Goal: Task Accomplishment & Management: Use online tool/utility

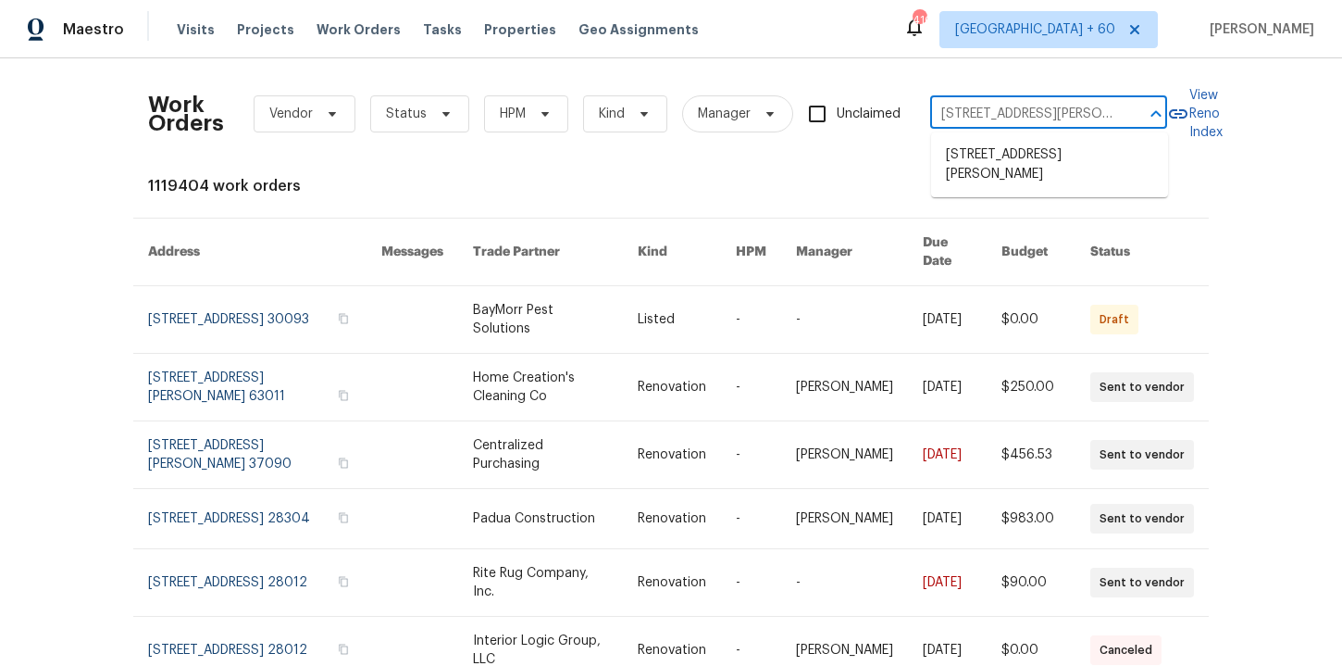
scroll to position [0, 70]
click at [1001, 158] on li "[STREET_ADDRESS][PERSON_NAME]" at bounding box center [1049, 165] width 237 height 50
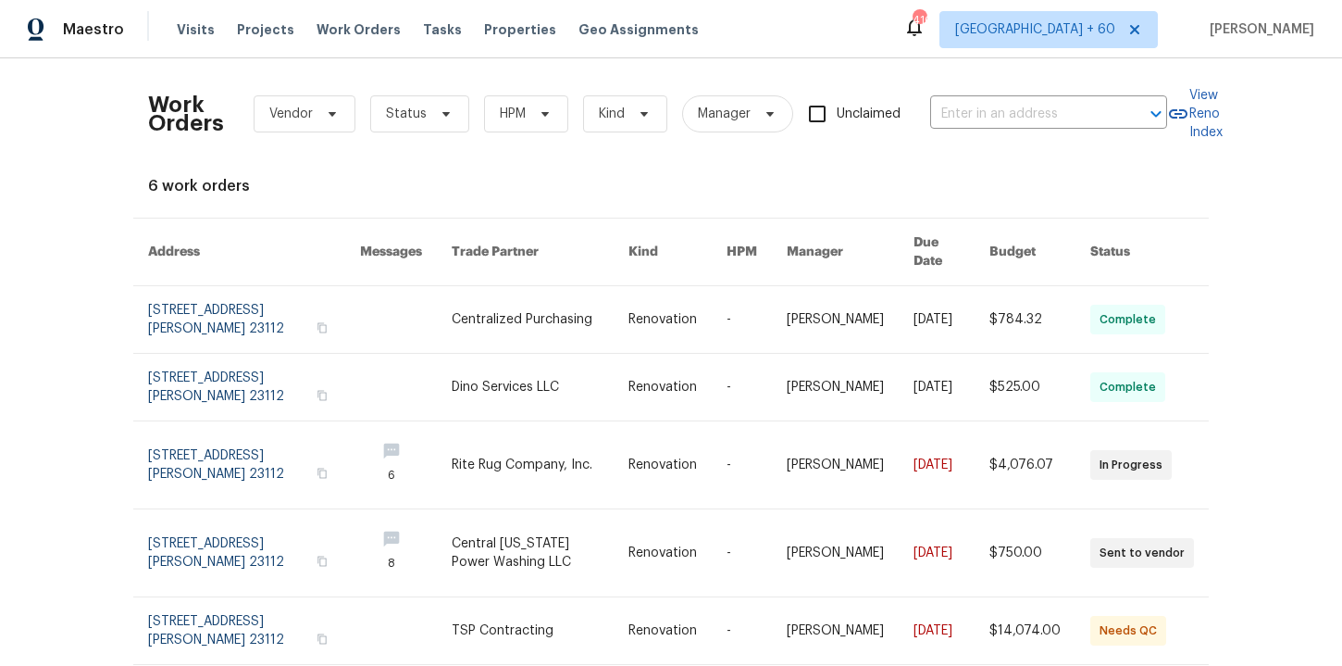
type input "[STREET_ADDRESS][PERSON_NAME]"
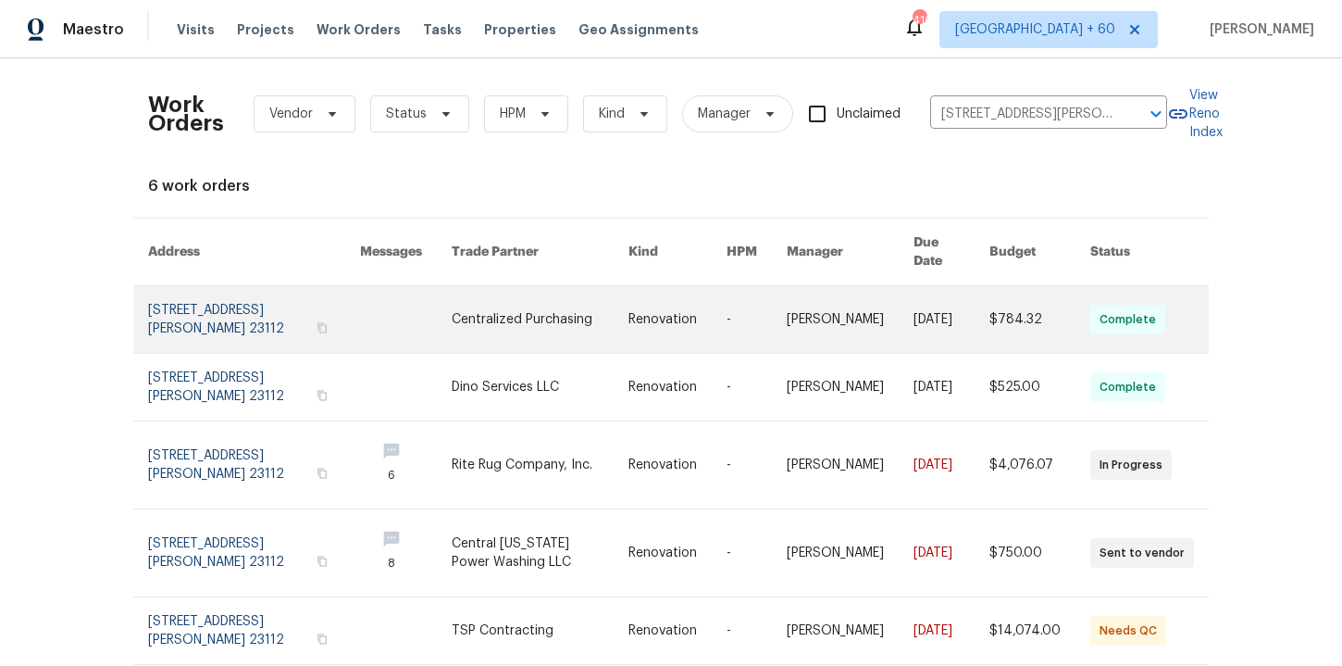
click at [264, 305] on link at bounding box center [254, 319] width 212 height 67
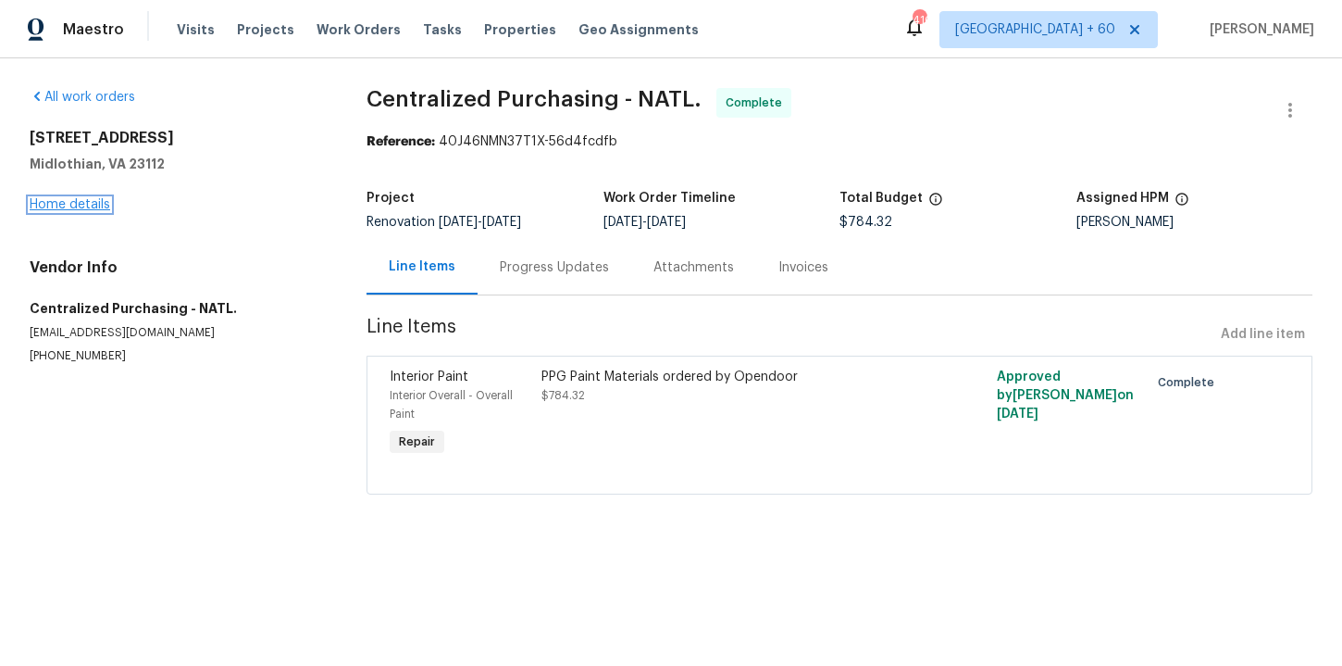
click at [77, 198] on link "Home details" at bounding box center [70, 204] width 81 height 13
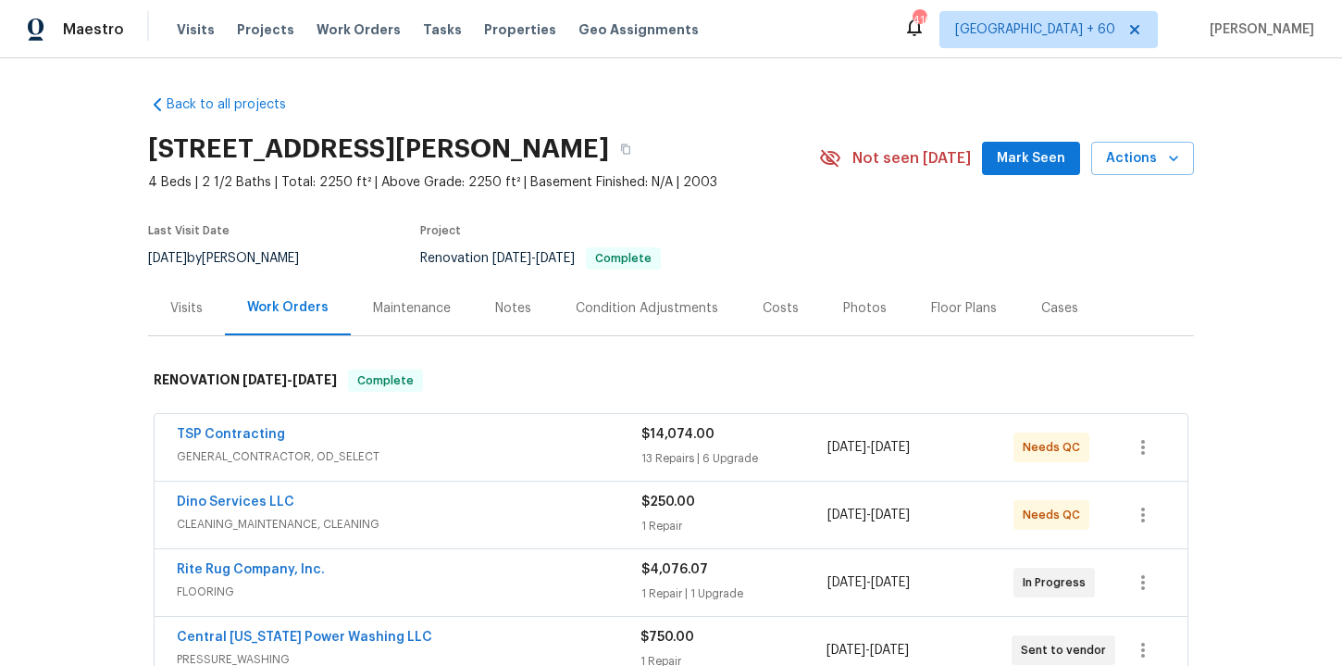
scroll to position [442, 0]
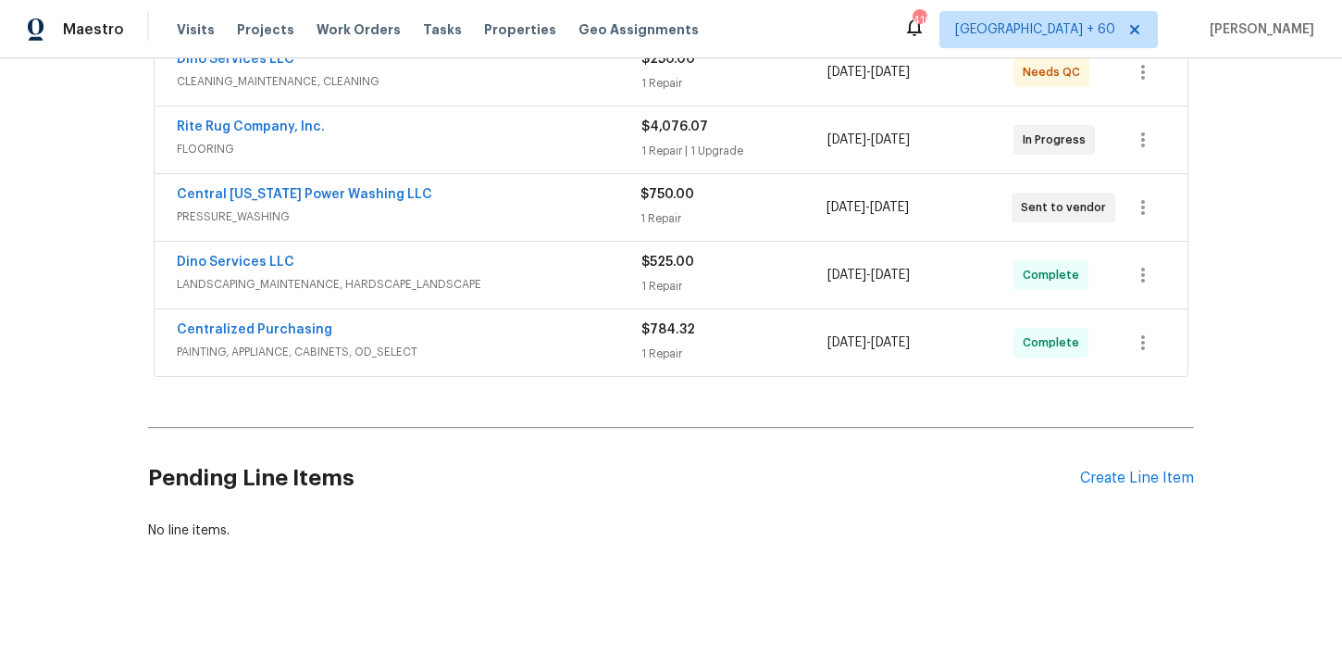
click at [578, 354] on span "PAINTING, APPLIANCE, CABINETS, OD_SELECT" at bounding box center [409, 351] width 465 height 19
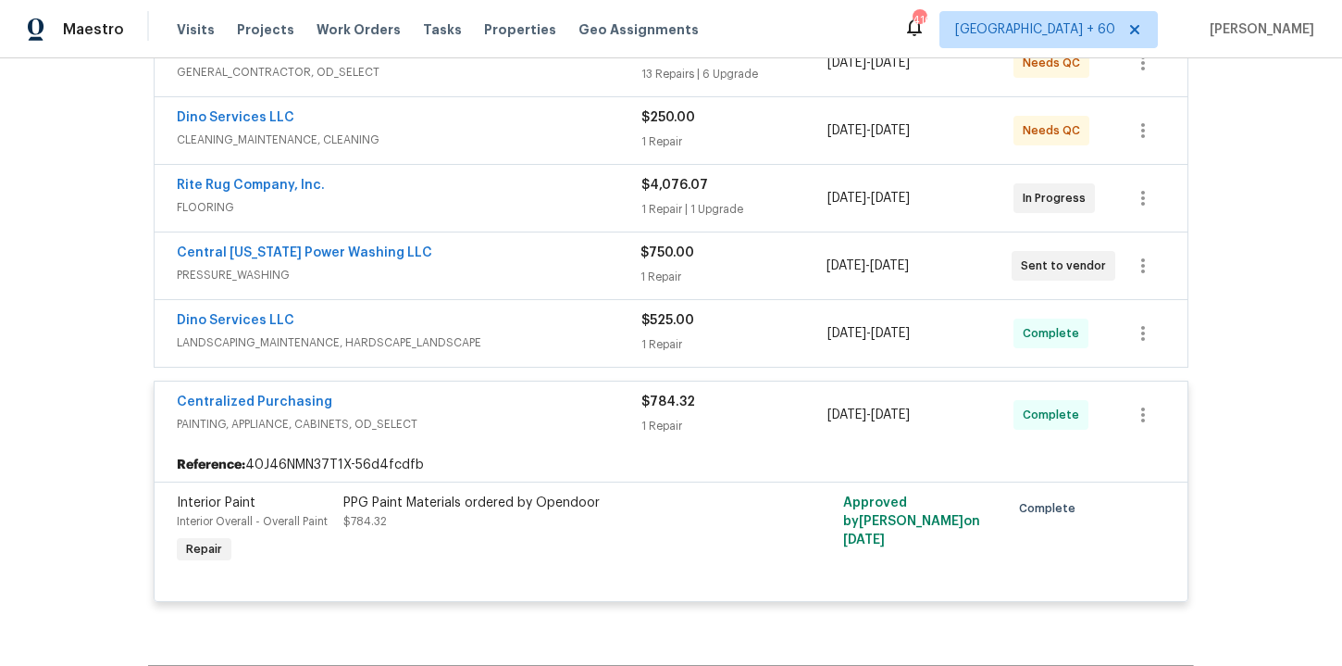
scroll to position [359, 0]
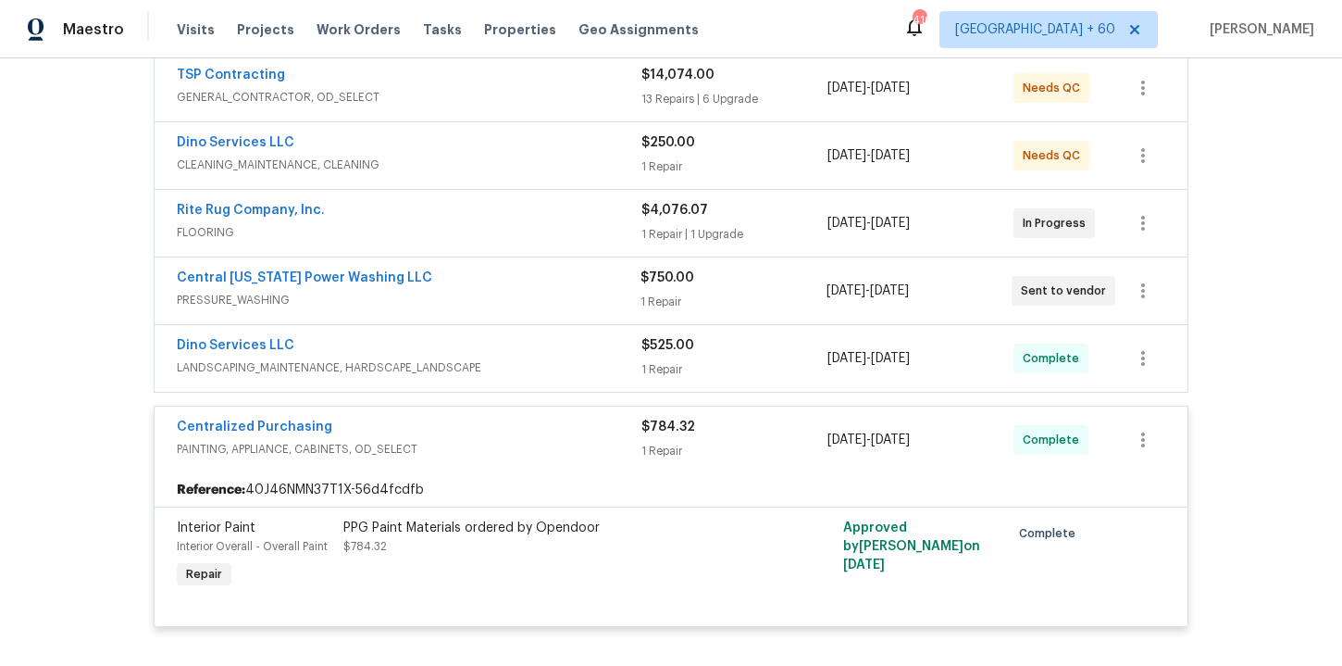
click at [554, 233] on span "FLOORING" at bounding box center [409, 232] width 465 height 19
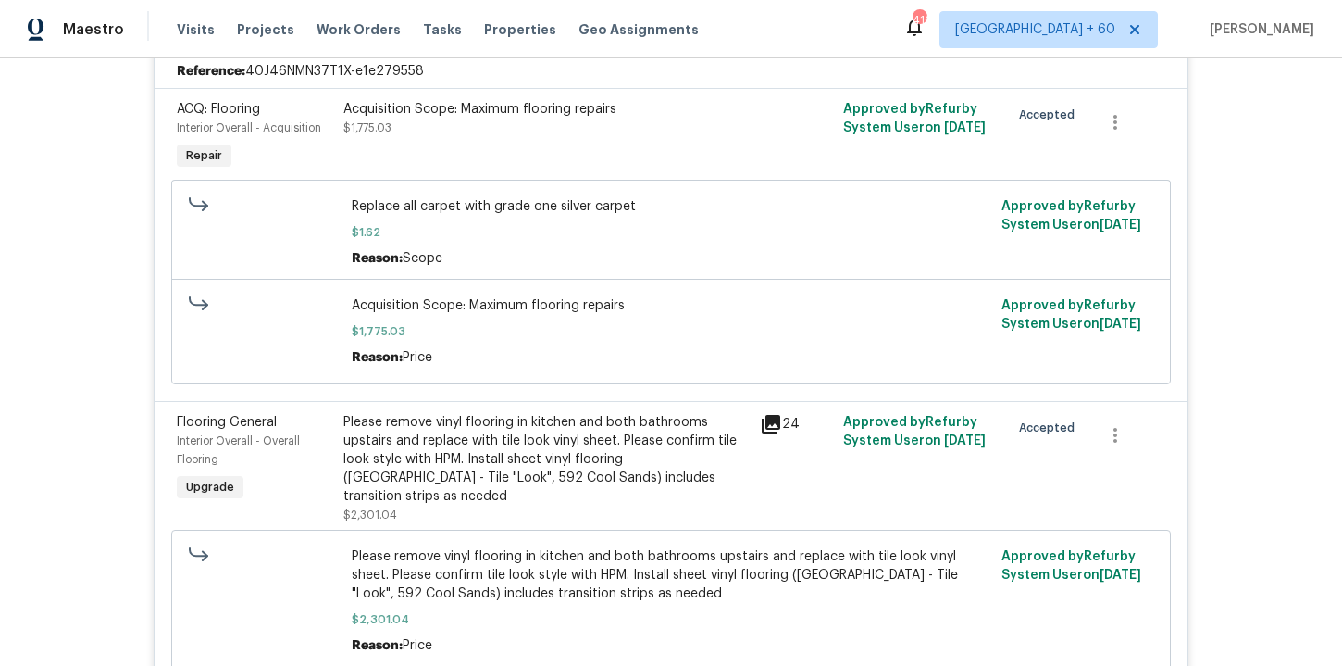
scroll to position [543, 0]
